Goal: Task Accomplishment & Management: Manage account settings

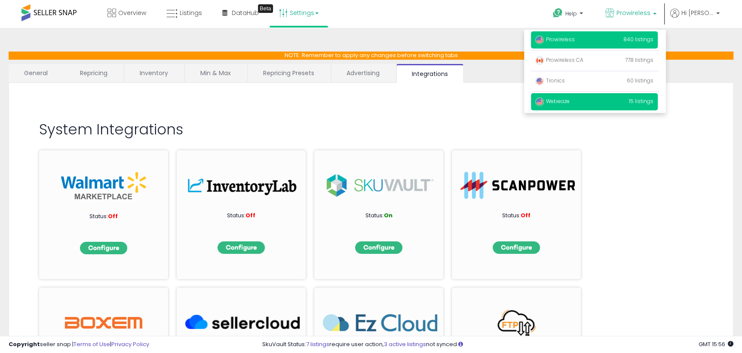
click at [584, 97] on p "Webeaze 15 listings" at bounding box center [594, 101] width 127 height 17
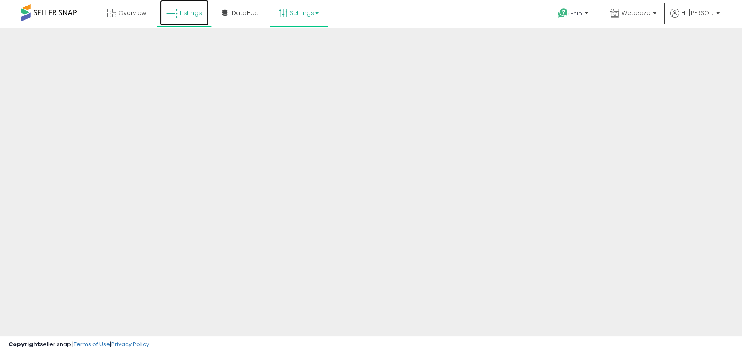
click at [185, 18] on link "Listings" at bounding box center [184, 13] width 49 height 26
click at [198, 20] on link "Listings" at bounding box center [184, 13] width 49 height 26
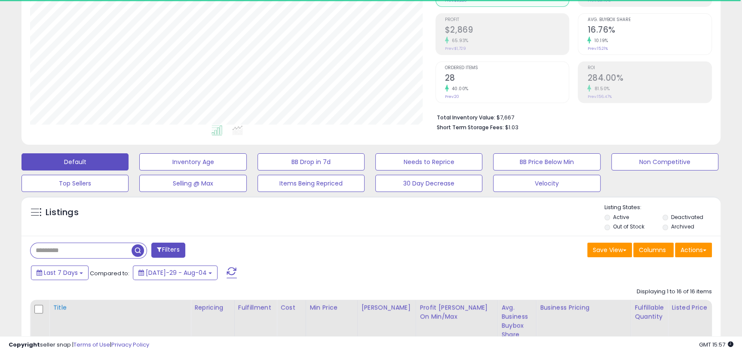
scroll to position [182, 0]
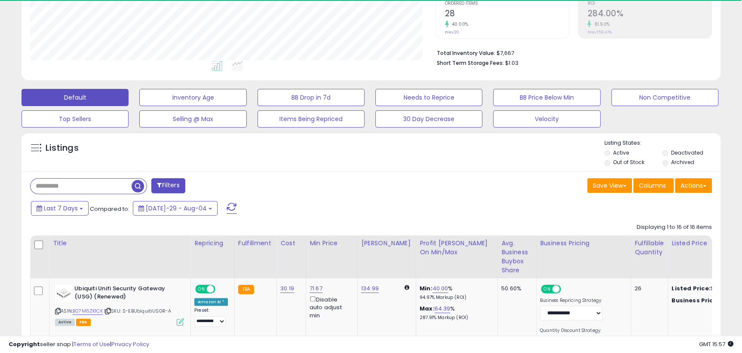
click at [110, 181] on input "text" at bounding box center [81, 186] width 101 height 15
paste input "**********"
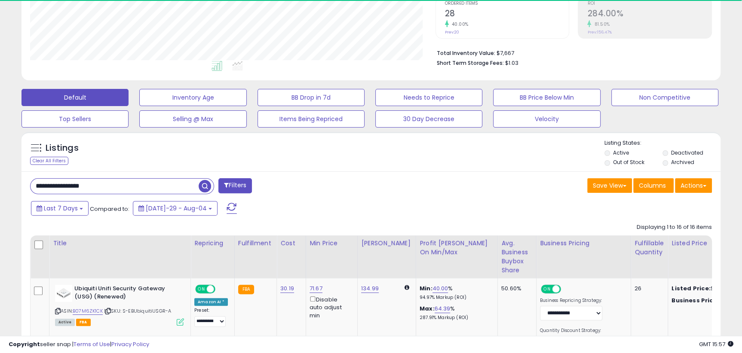
type input "**********"
click at [202, 185] on span "button" at bounding box center [205, 186] width 12 height 12
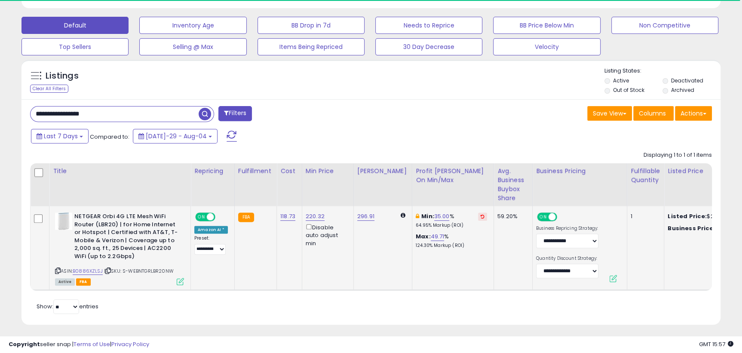
scroll to position [258, 0]
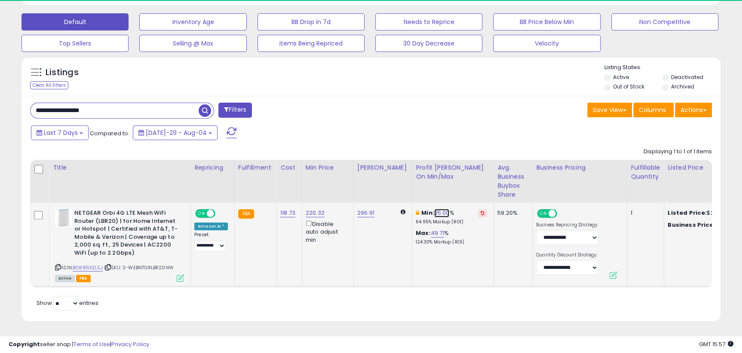
click at [434, 212] on link "35.00" at bounding box center [441, 213] width 15 height 9
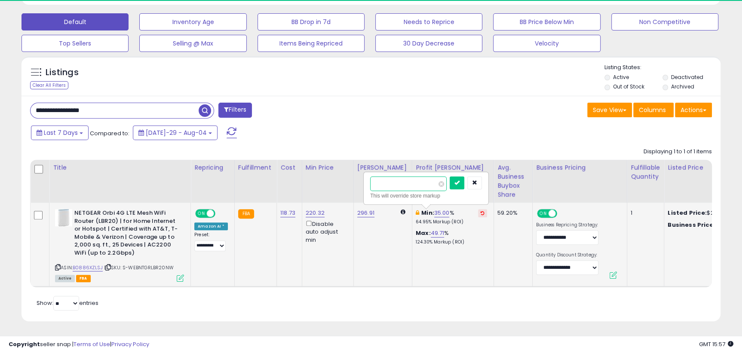
type input "**"
click button "submit" at bounding box center [457, 183] width 15 height 13
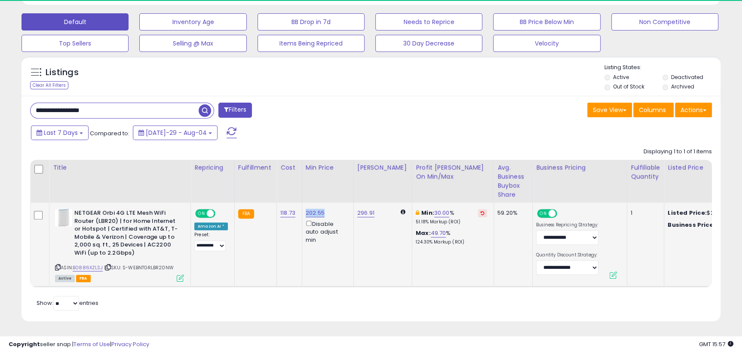
drag, startPoint x: 321, startPoint y: 211, endPoint x: 303, endPoint y: 211, distance: 18.0
click at [303, 211] on td "202.55 Disable auto adjust min" at bounding box center [328, 245] width 52 height 84
copy link "202.55"
click at [436, 215] on link "30.00" at bounding box center [441, 213] width 15 height 9
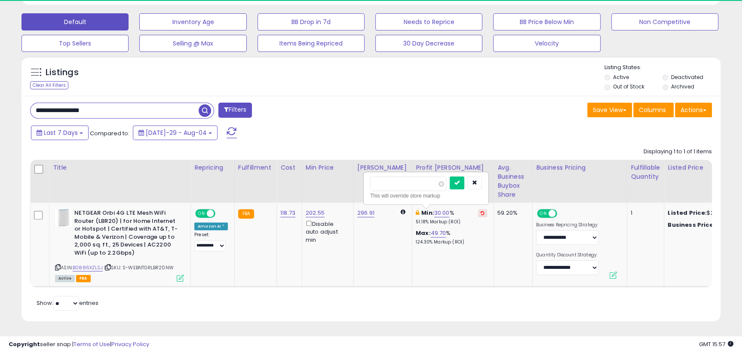
type input "**"
click button "submit" at bounding box center [457, 183] width 15 height 13
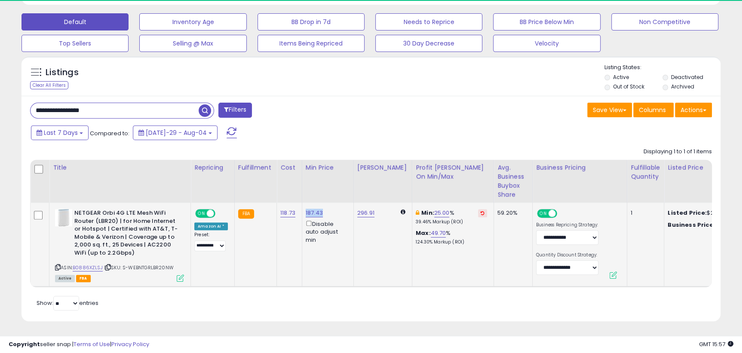
drag, startPoint x: 322, startPoint y: 210, endPoint x: 300, endPoint y: 214, distance: 22.8
click at [302, 214] on td "187.43 Disable auto adjust min" at bounding box center [328, 245] width 52 height 84
copy link "187.43"
